Goal: Task Accomplishment & Management: Manage account settings

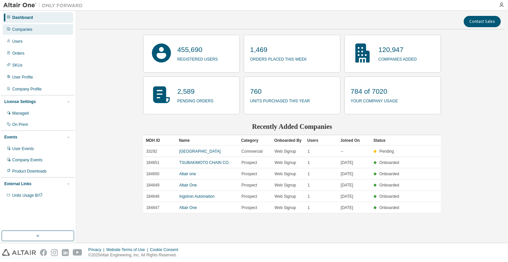
drag, startPoint x: 26, startPoint y: 31, endPoint x: 38, endPoint y: 31, distance: 12.6
click at [26, 31] on div "Companies" at bounding box center [22, 29] width 20 height 5
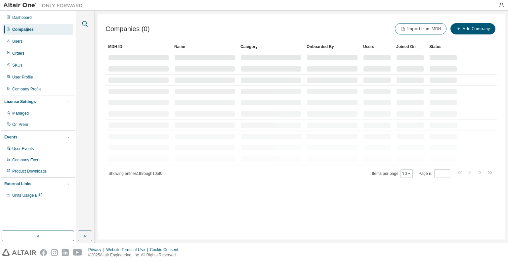
click at [83, 25] on icon "button" at bounding box center [85, 24] width 6 height 6
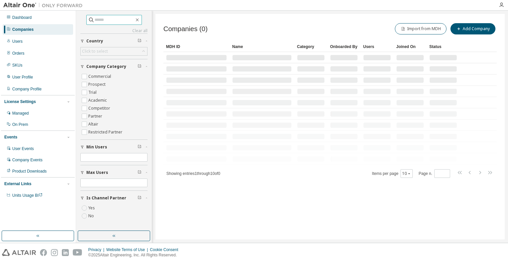
click at [107, 21] on input "text" at bounding box center [115, 20] width 40 height 7
paste input "**********"
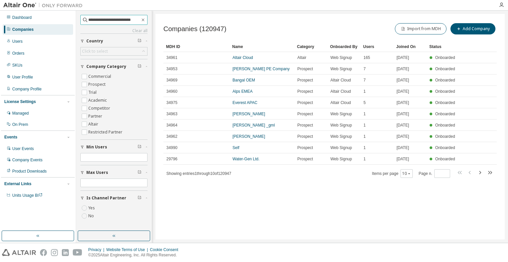
type input "**********"
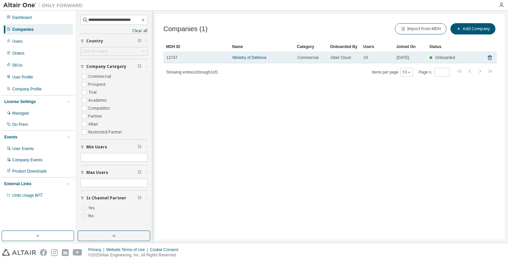
click at [245, 55] on td "Ministry of Defence" at bounding box center [262, 57] width 65 height 11
click at [245, 58] on link "Ministry of Defence" at bounding box center [250, 57] width 34 height 5
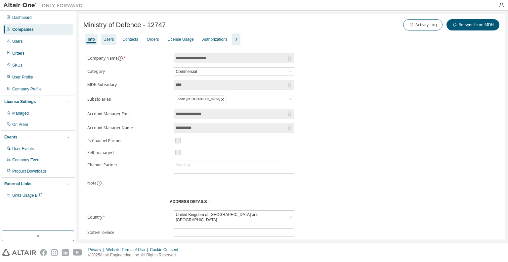
click at [107, 42] on div "Users" at bounding box center [109, 39] width 16 height 11
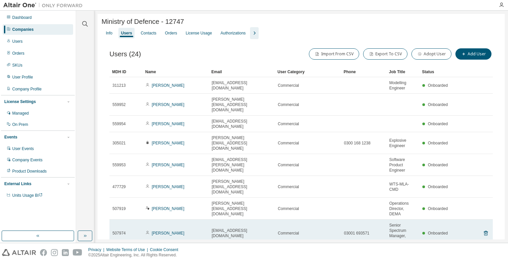
scroll to position [65, 0]
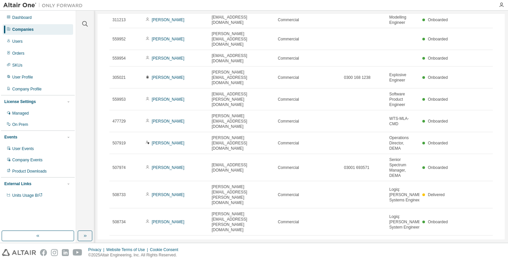
click at [486, 241] on icon "button" at bounding box center [487, 242] width 2 height 3
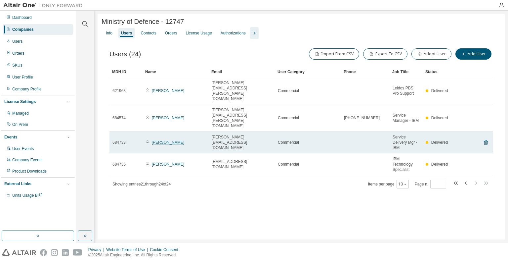
click at [154, 140] on link "James Wright" at bounding box center [168, 142] width 33 height 5
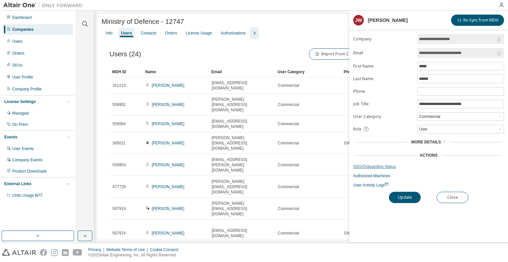
click at [378, 165] on link "SSO/Onboarding Status" at bounding box center [428, 166] width 151 height 5
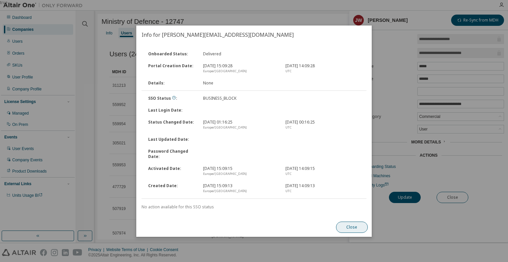
click at [358, 227] on button "Close" at bounding box center [352, 226] width 32 height 11
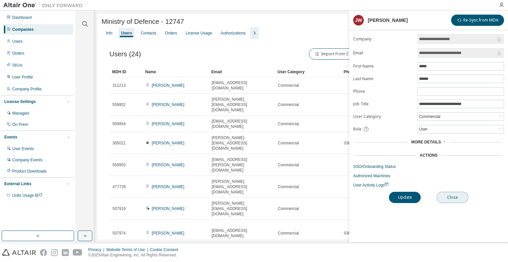
click at [456, 197] on button "Close" at bounding box center [453, 197] width 32 height 11
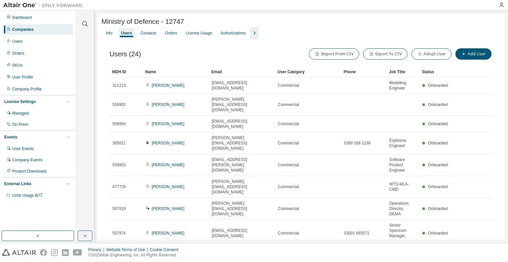
scroll to position [65, 0]
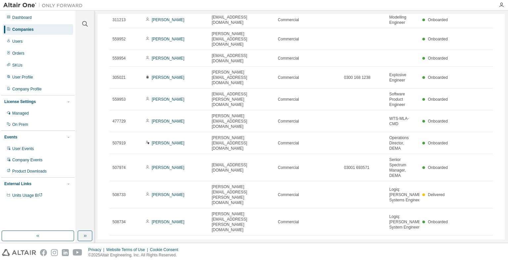
click at [486, 241] on icon "button" at bounding box center [487, 242] width 2 height 3
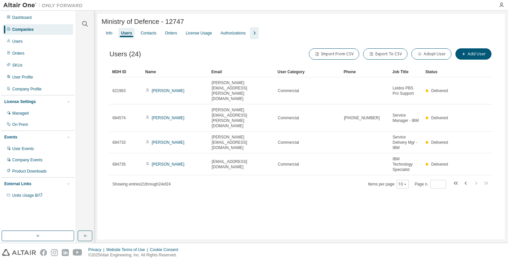
scroll to position [0, 0]
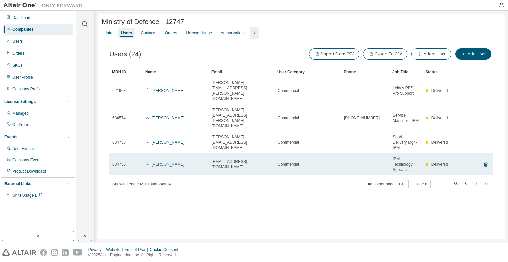
click at [154, 162] on link "Salman Hussain" at bounding box center [168, 164] width 33 height 5
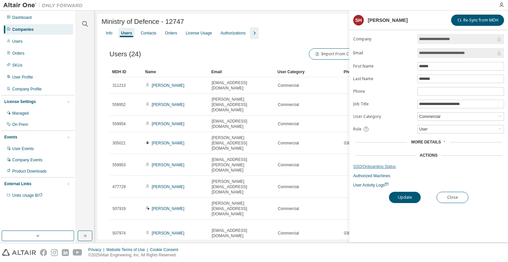
click at [377, 166] on link "SSO/Onboarding Status" at bounding box center [428, 166] width 151 height 5
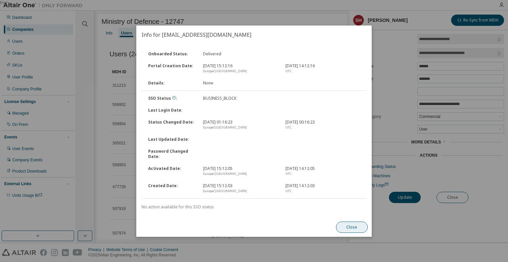
click at [349, 226] on button "Close" at bounding box center [352, 226] width 32 height 11
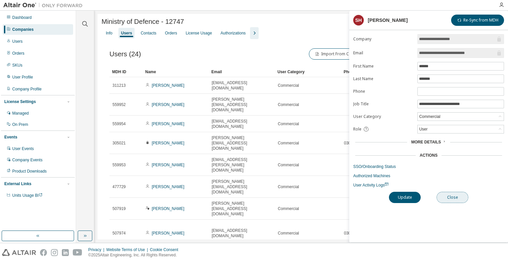
click at [455, 196] on button "Close" at bounding box center [453, 197] width 32 height 11
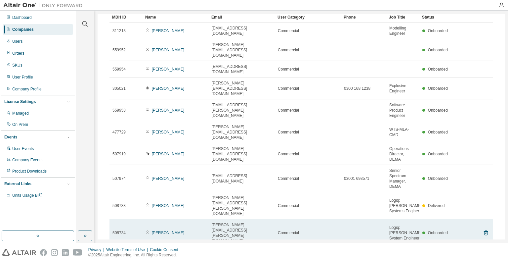
scroll to position [65, 0]
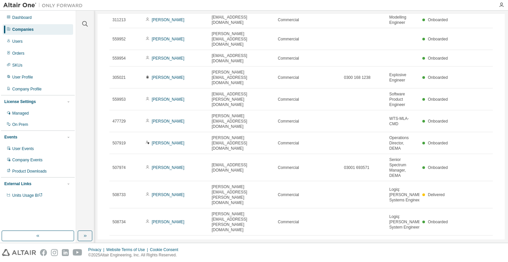
click at [482, 239] on icon "button" at bounding box center [486, 243] width 8 height 8
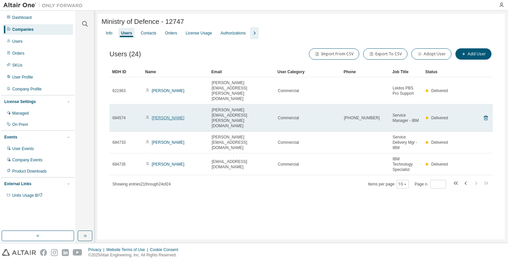
click at [168, 115] on link "Sean Owen-Moylan" at bounding box center [168, 117] width 33 height 5
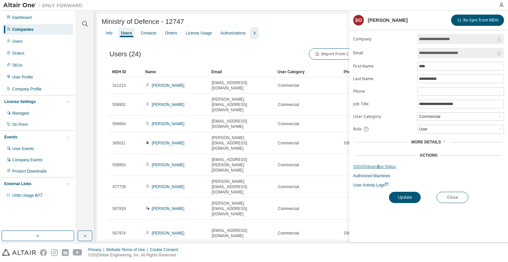
click at [378, 164] on link "SSO/Onboarding Status" at bounding box center [428, 166] width 151 height 5
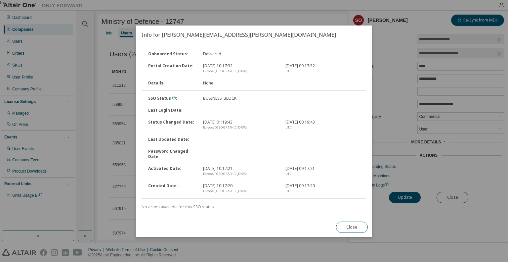
drag, startPoint x: 347, startPoint y: 227, endPoint x: 407, endPoint y: 217, distance: 60.3
click at [348, 227] on button "Close" at bounding box center [352, 226] width 32 height 11
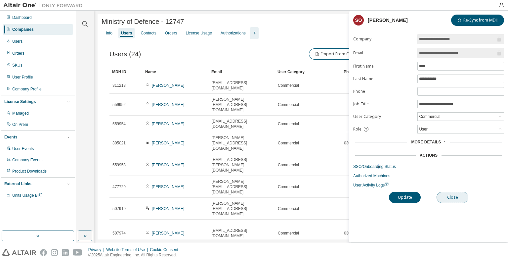
click at [460, 196] on button "Close" at bounding box center [453, 197] width 32 height 11
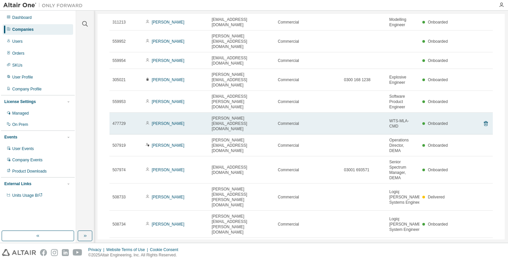
scroll to position [65, 0]
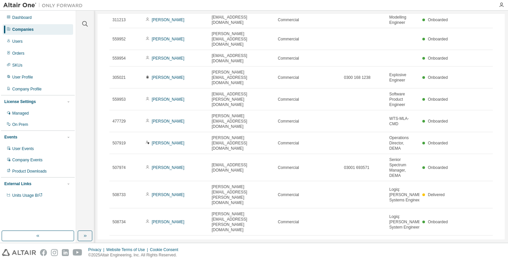
click at [484, 239] on icon "button" at bounding box center [486, 243] width 8 height 8
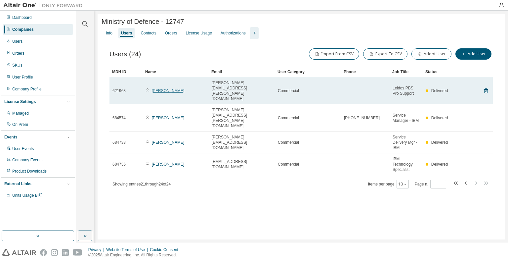
click at [165, 88] on link "Hubert Murray" at bounding box center [168, 90] width 33 height 5
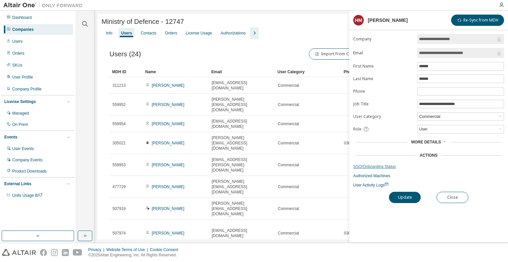
click at [368, 166] on link "SSO/Onboarding Status" at bounding box center [428, 166] width 151 height 5
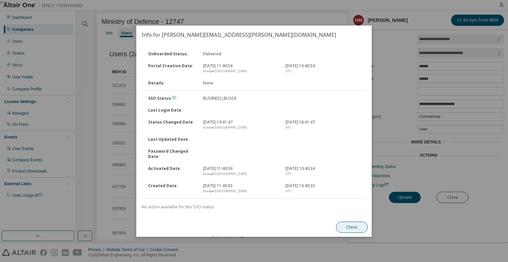
click at [346, 226] on button "Close" at bounding box center [352, 226] width 32 height 11
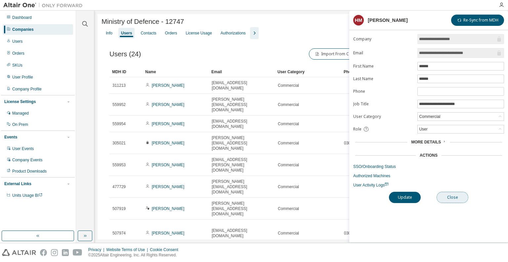
click at [448, 195] on button "Close" at bounding box center [453, 197] width 32 height 11
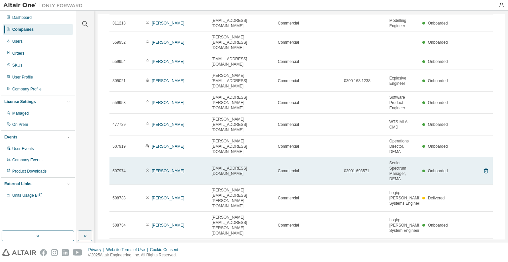
scroll to position [65, 0]
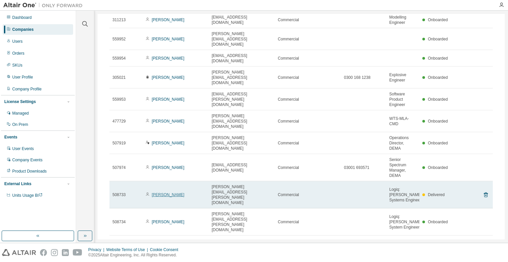
click at [158, 192] on link "Paul Raby" at bounding box center [168, 194] width 33 height 5
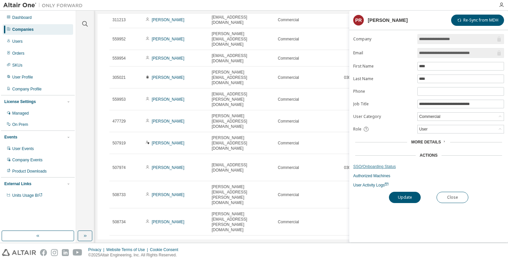
click at [379, 165] on link "SSO/Onboarding Status" at bounding box center [428, 166] width 151 height 5
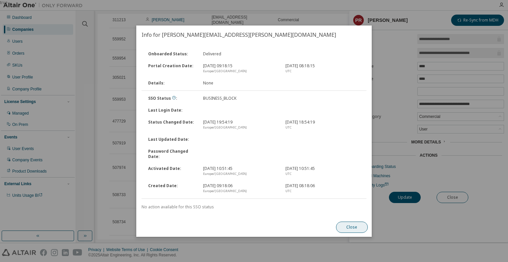
click at [350, 227] on button "Close" at bounding box center [352, 226] width 32 height 11
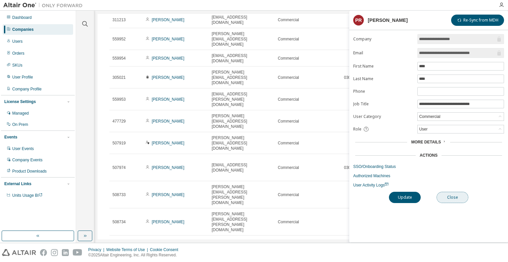
click at [453, 197] on button "Close" at bounding box center [453, 197] width 32 height 11
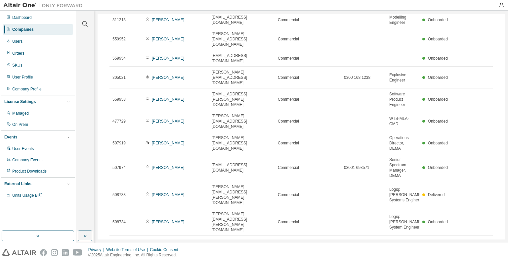
click at [484, 239] on icon "button" at bounding box center [486, 243] width 8 height 8
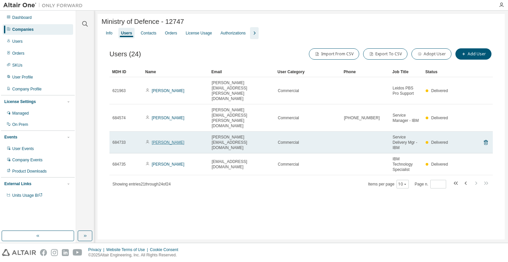
click at [162, 140] on link "James Wright" at bounding box center [168, 142] width 33 height 5
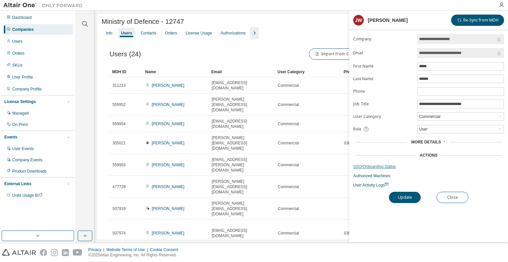
click at [366, 164] on link "SSO/Onboarding Status" at bounding box center [428, 166] width 151 height 5
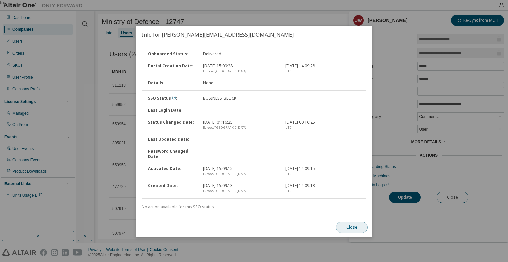
click at [349, 227] on button "Close" at bounding box center [352, 226] width 32 height 11
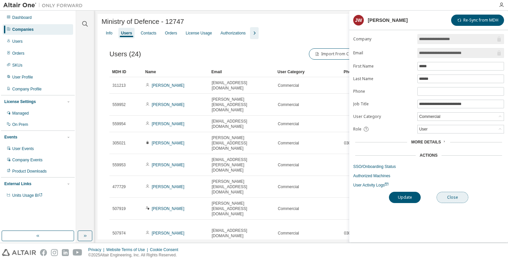
click at [452, 194] on button "Close" at bounding box center [453, 197] width 32 height 11
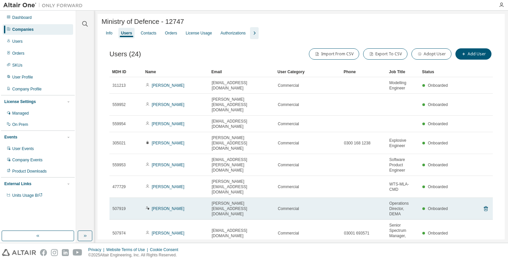
scroll to position [65, 0]
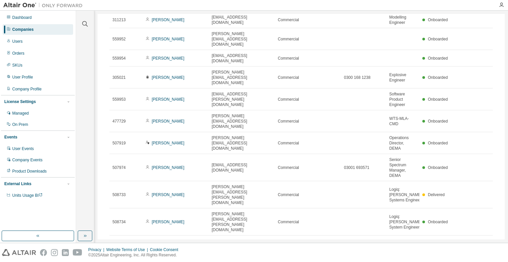
click at [483, 239] on icon "button" at bounding box center [486, 243] width 8 height 8
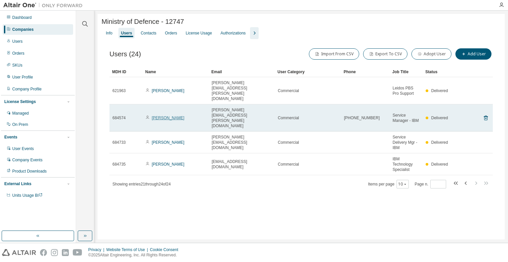
click at [174, 115] on link "Sean Owen-Moylan" at bounding box center [168, 117] width 33 height 5
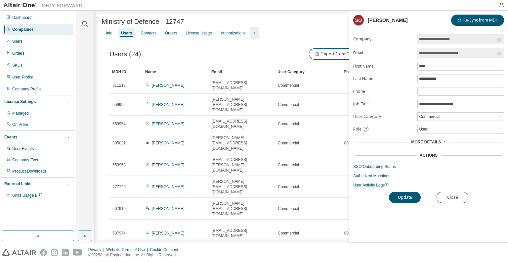
drag, startPoint x: 479, startPoint y: 51, endPoint x: 418, endPoint y: 51, distance: 60.9
click at [381, 51] on form "**********" at bounding box center [428, 110] width 151 height 153
click at [374, 165] on link "SSO/Onboarding Status" at bounding box center [428, 166] width 151 height 5
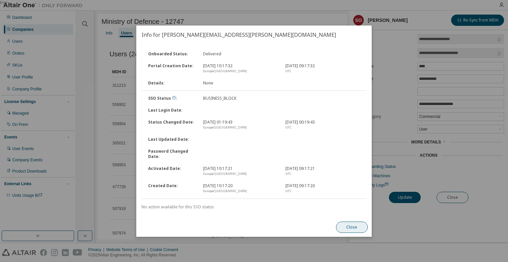
click at [357, 228] on button "Close" at bounding box center [352, 226] width 32 height 11
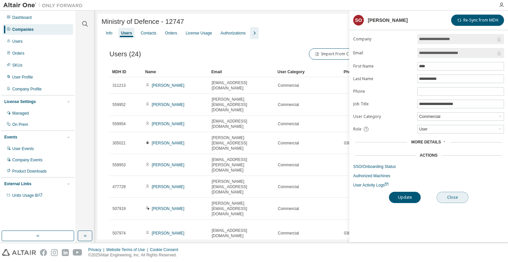
click at [456, 198] on button "Close" at bounding box center [453, 197] width 32 height 11
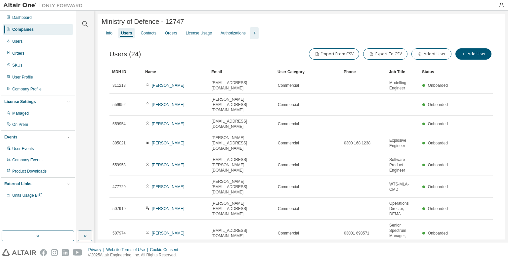
scroll to position [65, 0]
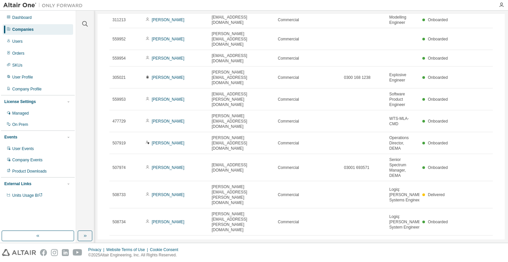
click at [483, 239] on icon "button" at bounding box center [486, 243] width 8 height 8
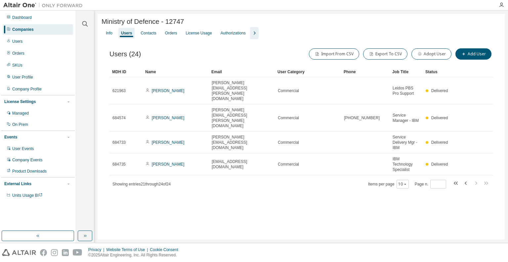
scroll to position [0, 0]
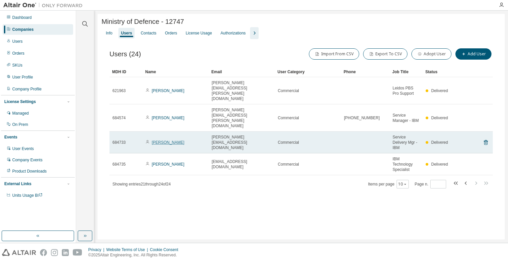
click at [163, 140] on link "James Wright" at bounding box center [168, 142] width 33 height 5
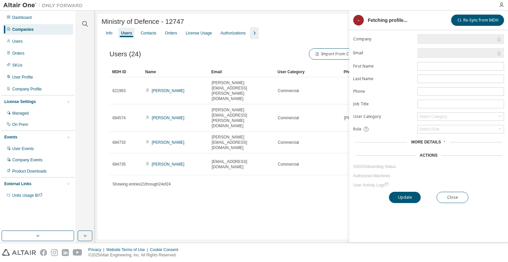
type input "*"
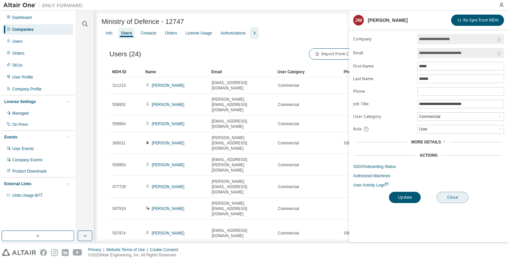
click at [452, 197] on button "Close" at bounding box center [453, 197] width 32 height 11
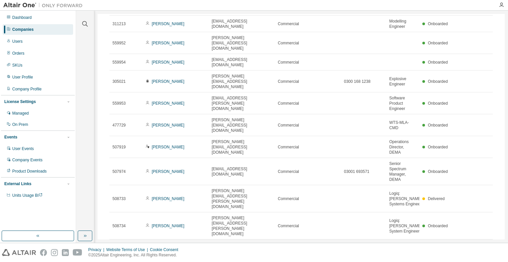
scroll to position [65, 0]
